Goal: Information Seeking & Learning: Learn about a topic

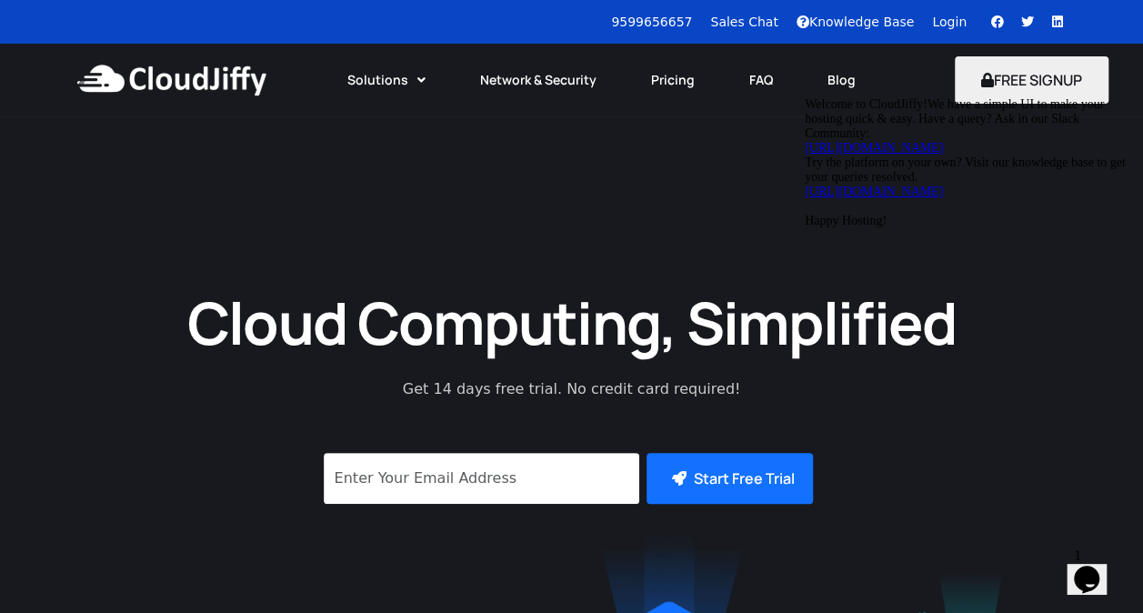
click at [805, 97] on icon "Chat attention grabber" at bounding box center [805, 97] width 0 height 0
click at [660, 77] on link "Pricing" at bounding box center [673, 80] width 98 height 40
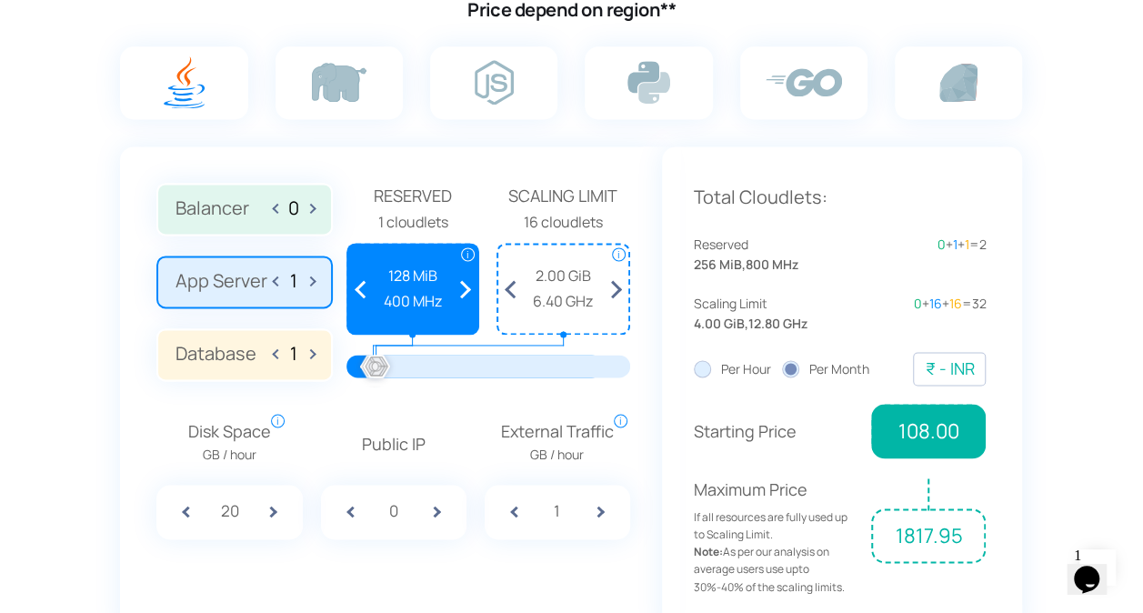
scroll to position [1735, 0]
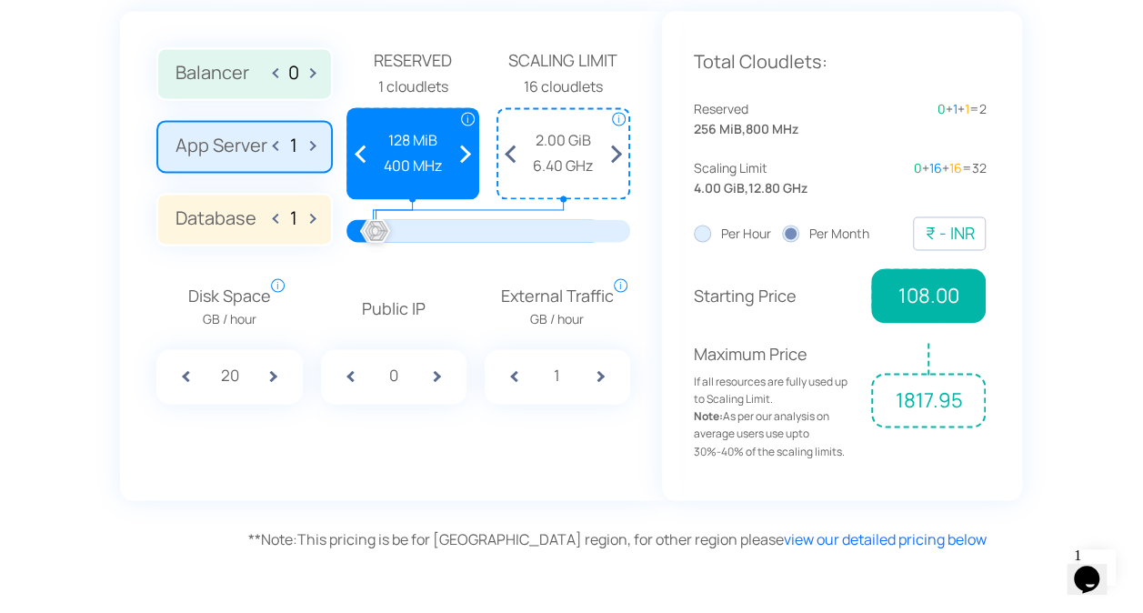
scroll to position [1372, 0]
